Goal: Use online tool/utility: Utilize a website feature to perform a specific function

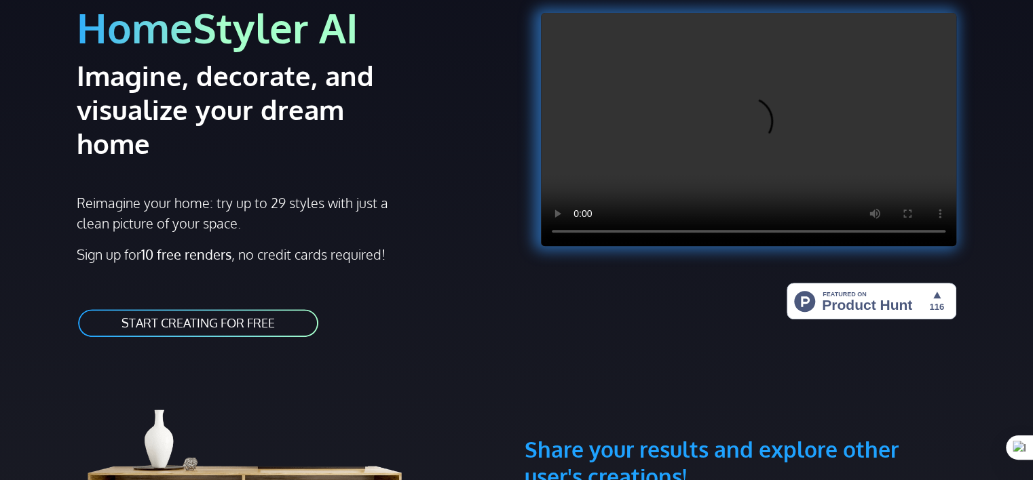
scroll to position [136, 0]
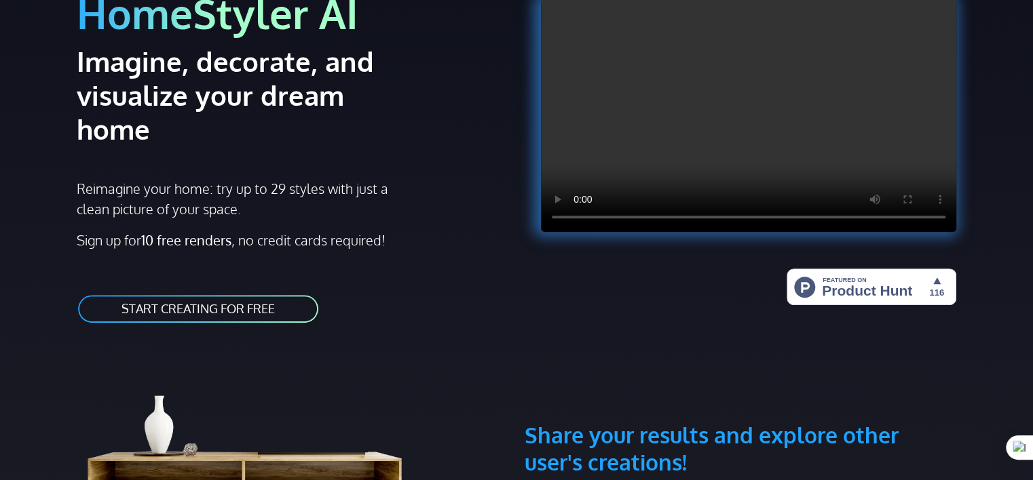
click at [189, 294] on link "START CREATING FOR FREE" at bounding box center [198, 309] width 243 height 31
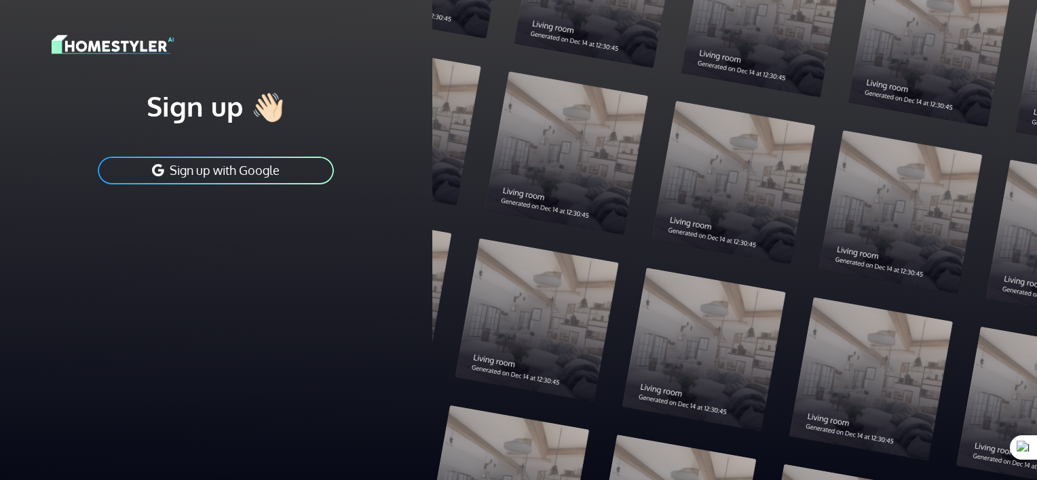
click at [210, 176] on button "Sign up with Google" at bounding box center [215, 170] width 239 height 31
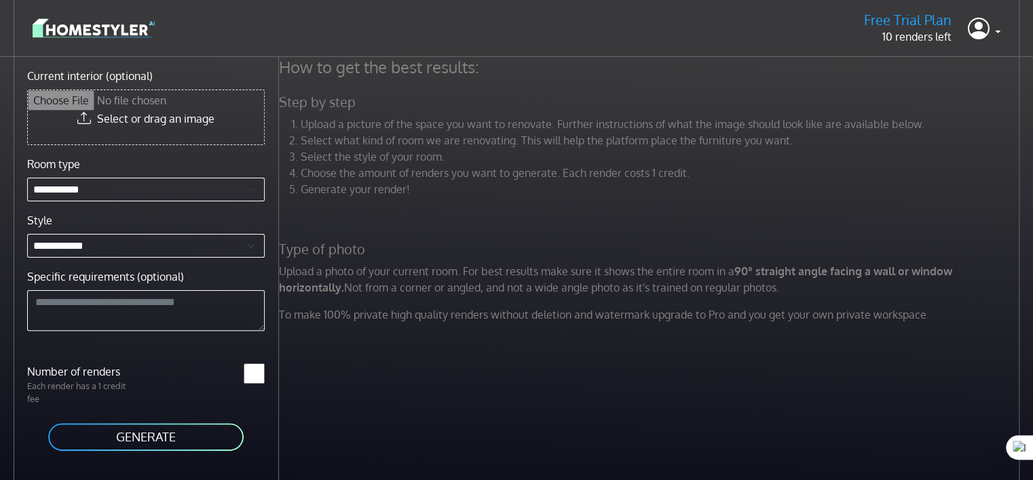
click at [138, 126] on input "Current interior (optional)" at bounding box center [146, 117] width 236 height 54
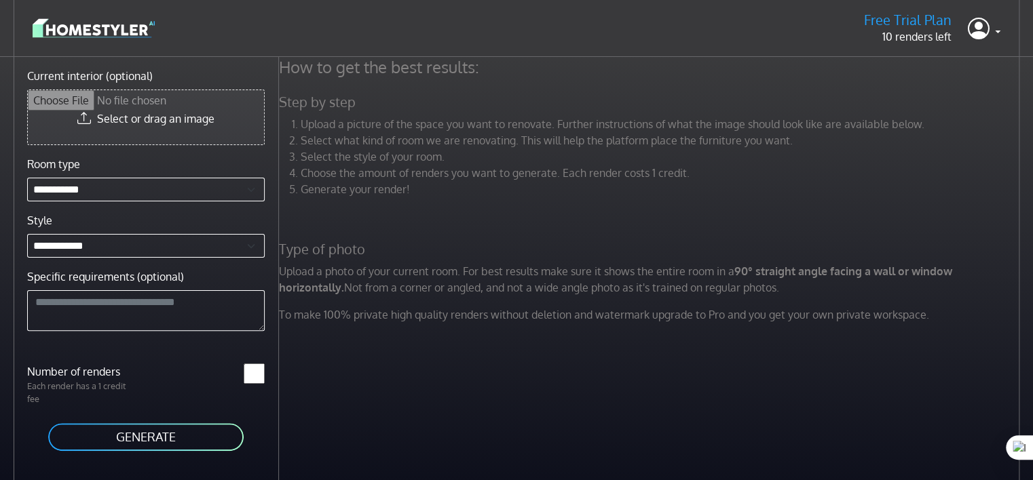
type input "**********"
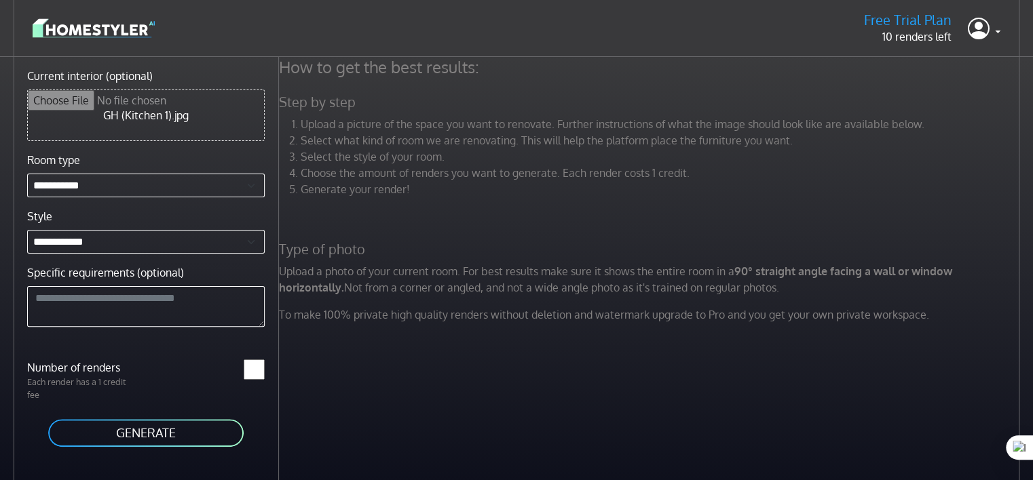
click at [153, 430] on button "GENERATE" at bounding box center [146, 433] width 198 height 31
